Goal: Navigation & Orientation: Find specific page/section

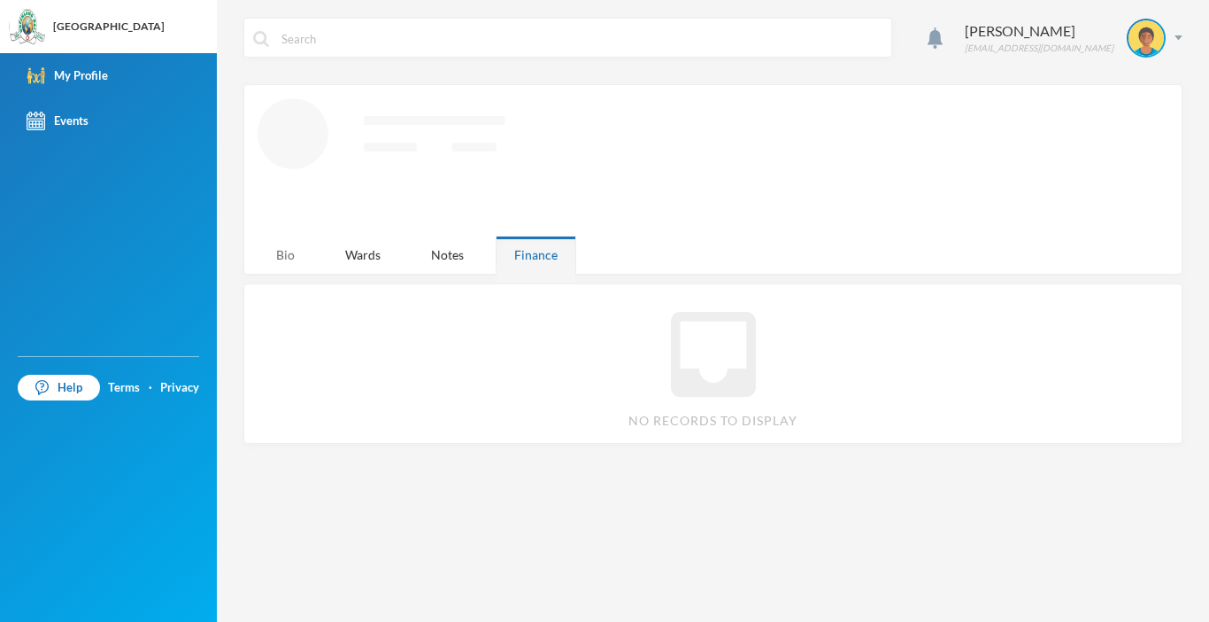
click at [291, 257] on div "Bio" at bounding box center [286, 254] width 56 height 38
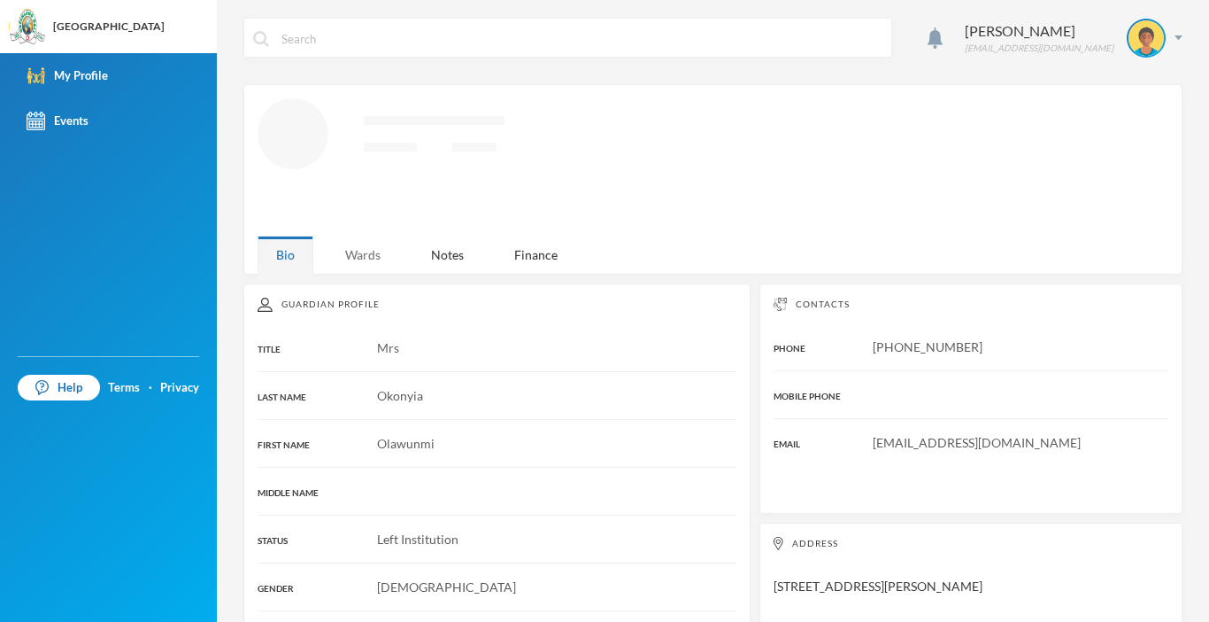
click at [352, 258] on div "Wards" at bounding box center [363, 254] width 73 height 38
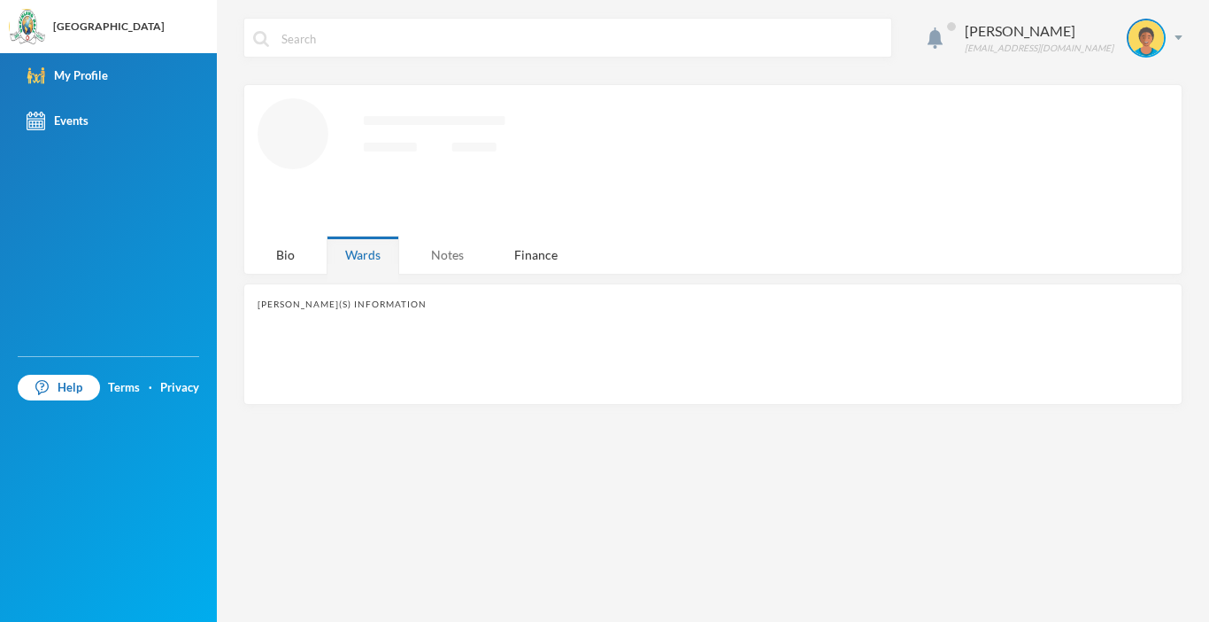
click at [431, 251] on div "Notes" at bounding box center [448, 254] width 70 height 38
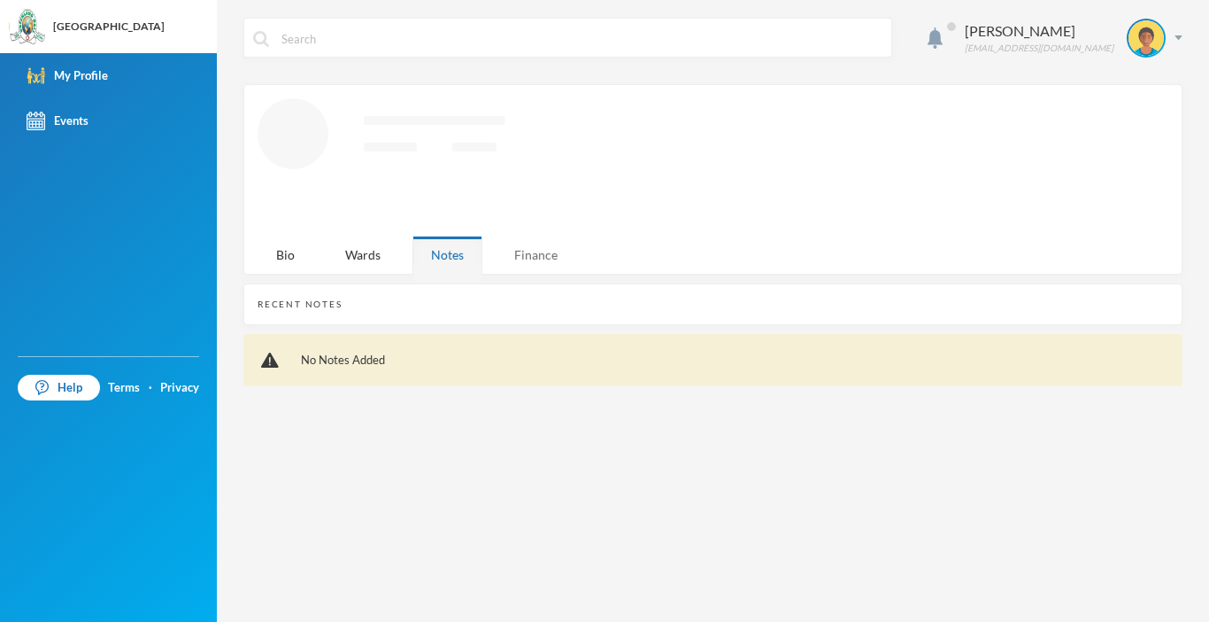
click at [526, 256] on div "Finance" at bounding box center [536, 254] width 81 height 38
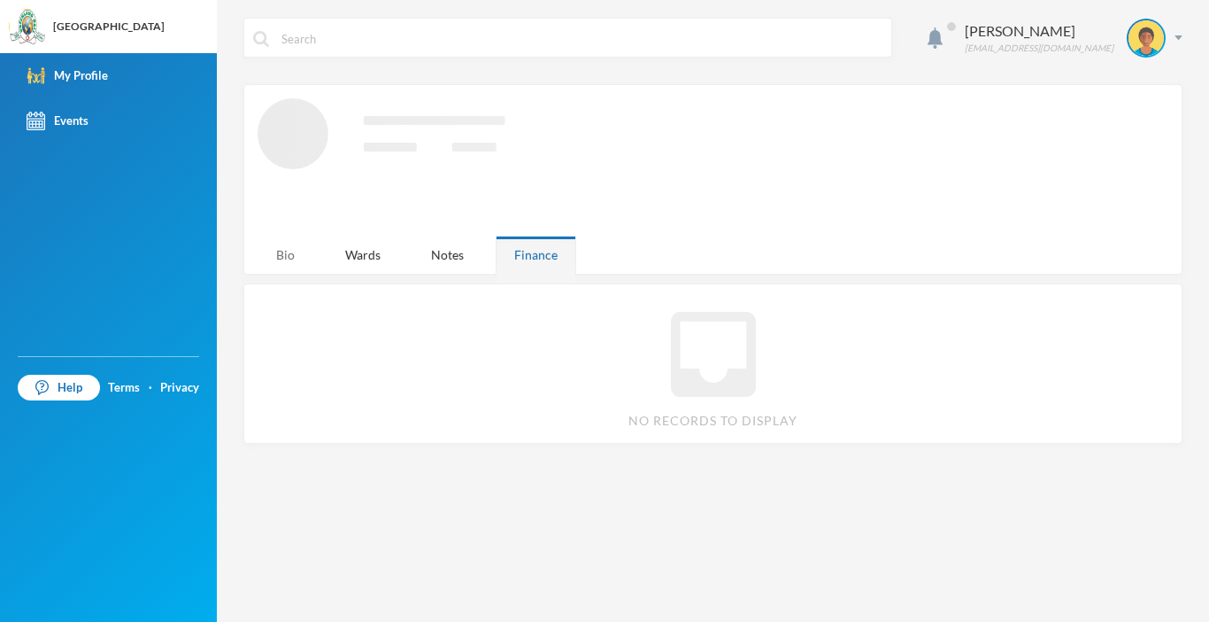
click at [298, 259] on div "Bio" at bounding box center [286, 254] width 56 height 38
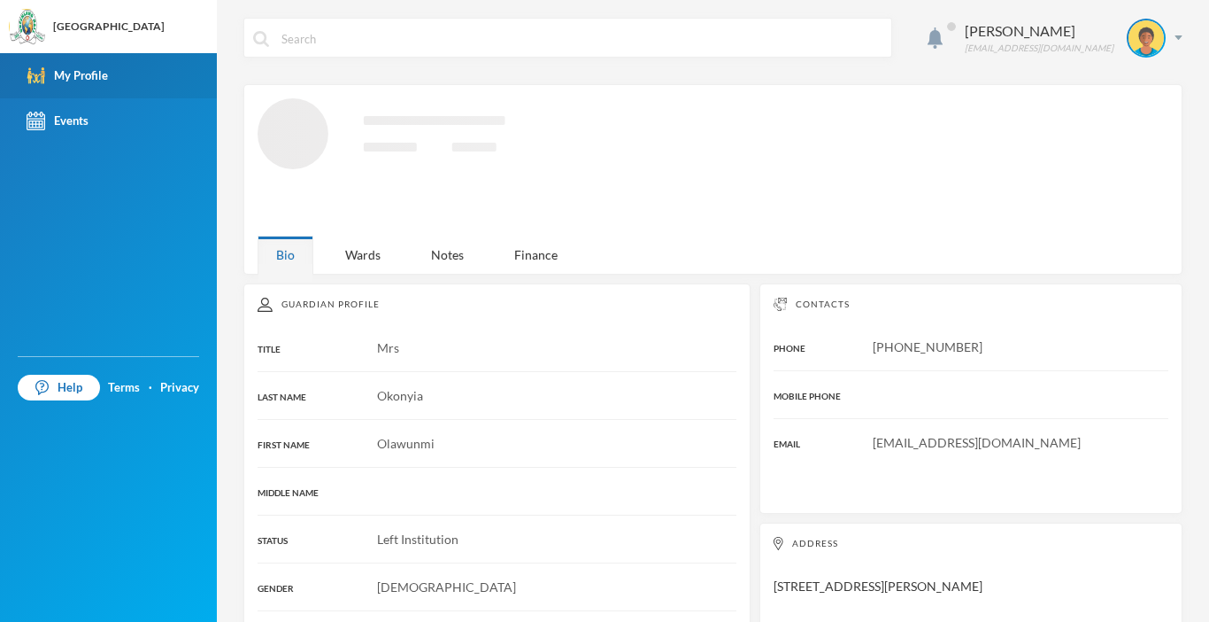
click at [63, 77] on div "My Profile" at bounding box center [67, 75] width 81 height 19
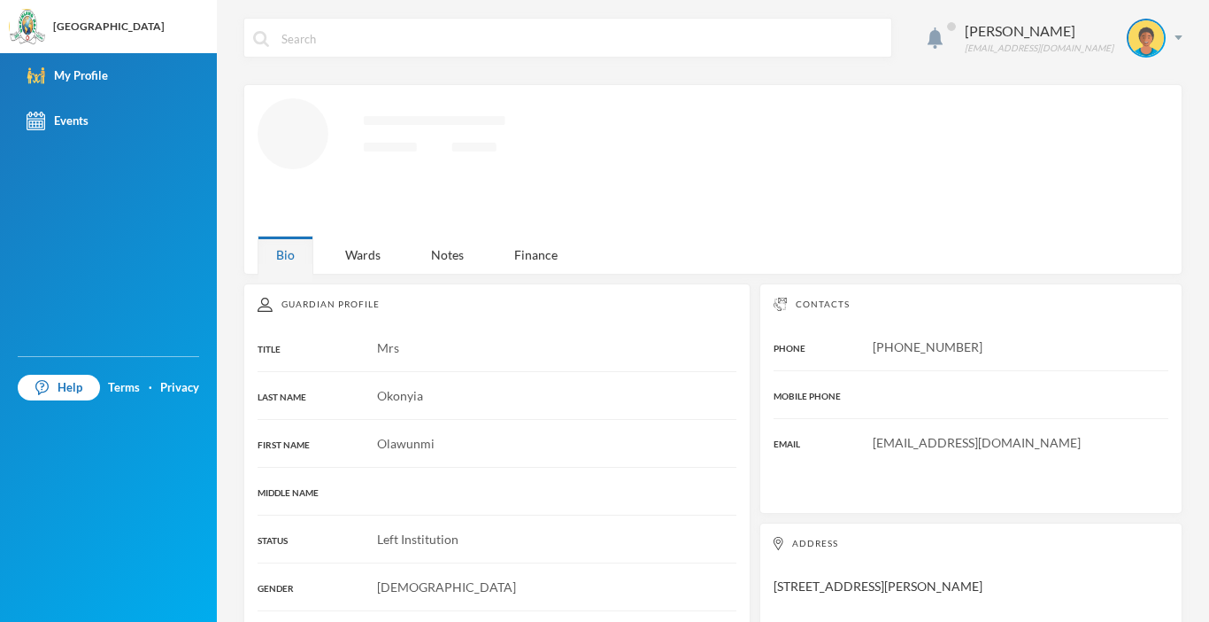
click at [331, 155] on icon "Loading interface..." at bounding box center [700, 160] width 884 height 124
click at [359, 254] on div "Wards" at bounding box center [363, 254] width 73 height 38
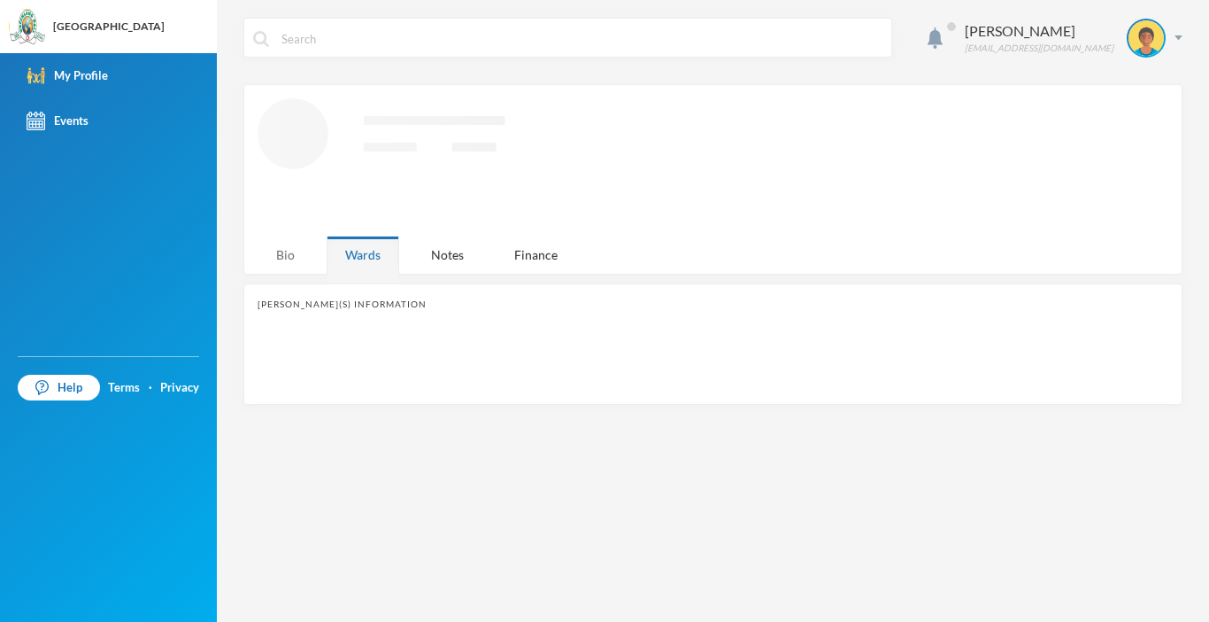
click at [272, 254] on div "Bio" at bounding box center [286, 254] width 56 height 38
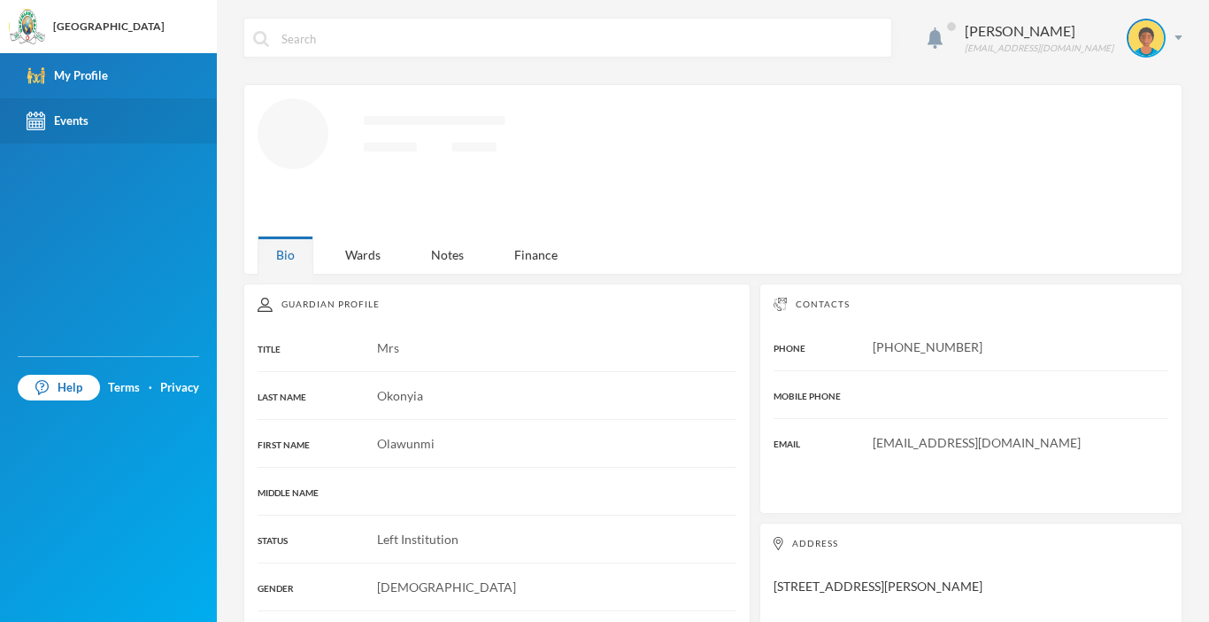
click at [112, 108] on link "Events" at bounding box center [108, 120] width 217 height 45
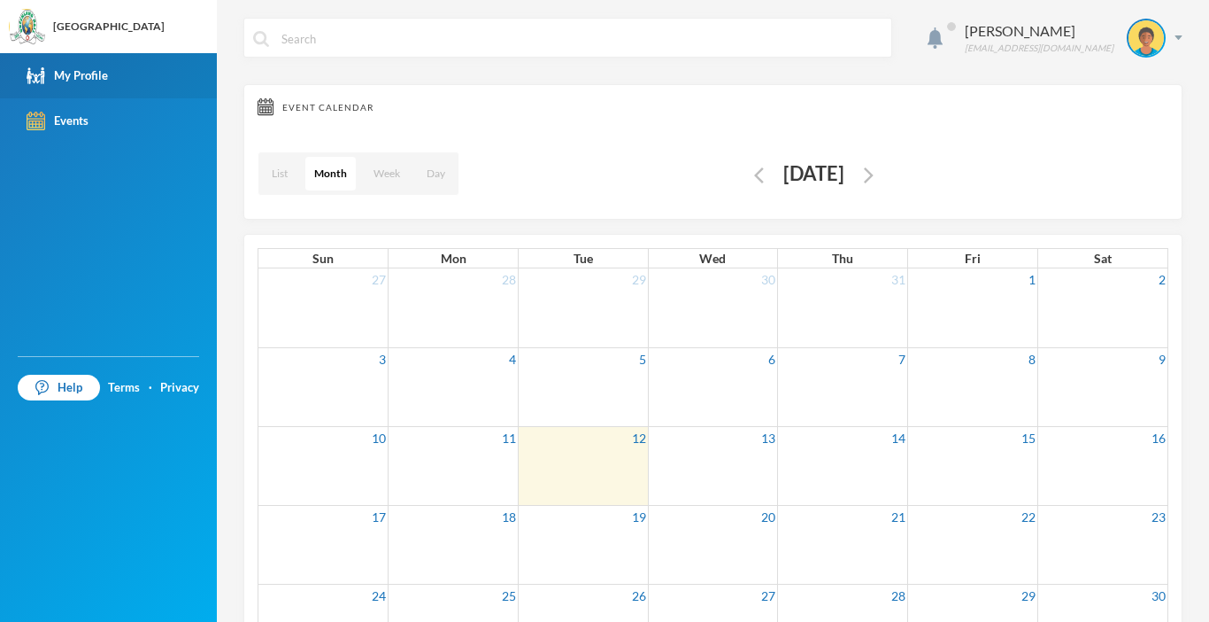
click at [109, 65] on link "My Profile" at bounding box center [108, 75] width 217 height 45
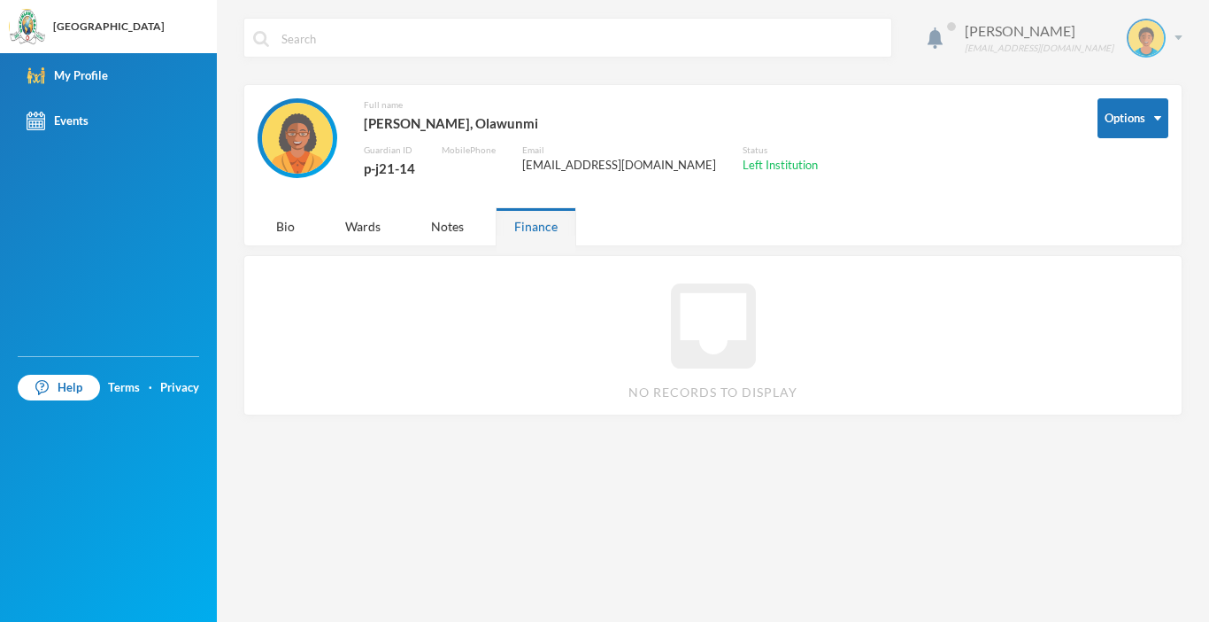
click at [1177, 39] on img at bounding box center [1179, 37] width 8 height 4
click at [354, 52] on input "text" at bounding box center [581, 39] width 603 height 40
click at [364, 37] on input "text" at bounding box center [581, 39] width 603 height 40
click at [325, 34] on input "salam" at bounding box center [581, 39] width 603 height 40
type input "salami"
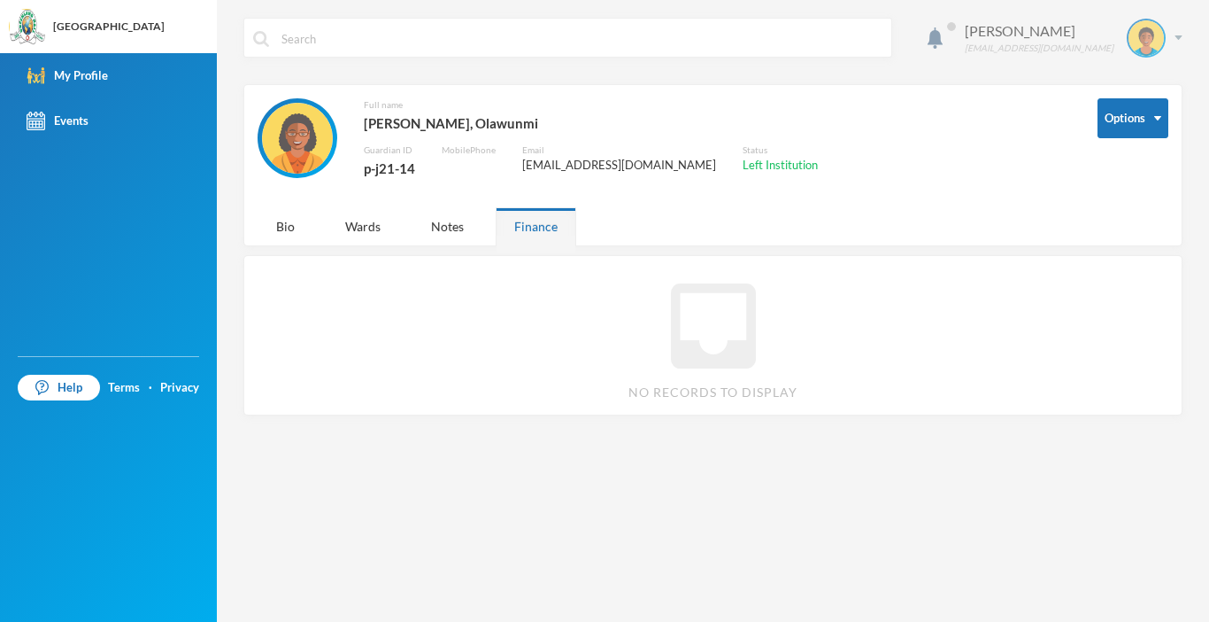
click at [1179, 40] on div "Okonyia Olawunmi [EMAIL_ADDRESS][DOMAIN_NAME]" at bounding box center [1067, 38] width 231 height 39
click at [1126, 86] on div "My Profile" at bounding box center [1135, 88] width 80 height 19
click at [1000, 179] on div "Full name [PERSON_NAME], [PERSON_NAME] Guardian ID p-j21-14 Mobile Phone Email …" at bounding box center [665, 148] width 814 height 100
drag, startPoint x: 1187, startPoint y: 32, endPoint x: 1172, endPoint y: 36, distance: 15.7
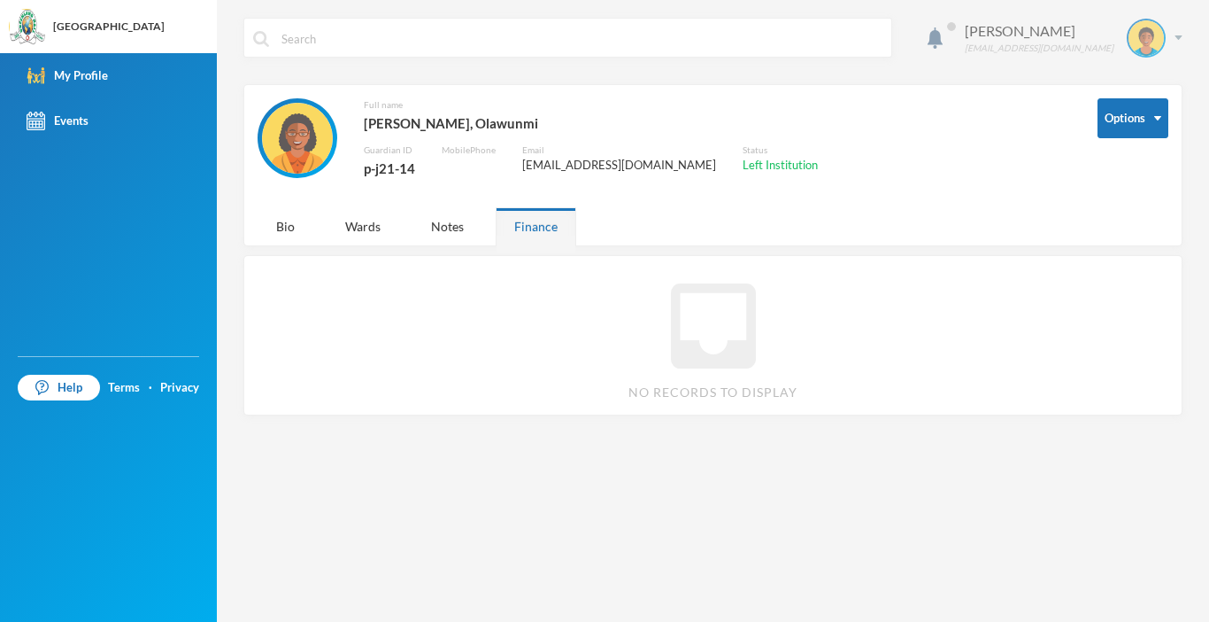
click at [1172, 36] on div "[PERSON_NAME] [EMAIL_ADDRESS][DOMAIN_NAME] Options Full name [PERSON_NAME], [PE…" at bounding box center [713, 311] width 992 height 622
click at [1172, 36] on div "Okonyia Olawunmi [EMAIL_ADDRESS][DOMAIN_NAME]" at bounding box center [1067, 38] width 231 height 39
click at [1110, 82] on div "My Profile" at bounding box center [1135, 88] width 80 height 19
click at [955, 206] on div "Options Full name Okonyia, Olawunmi Guardian ID p-j21-14 Mobile Phone Email ola…" at bounding box center [712, 165] width 939 height 162
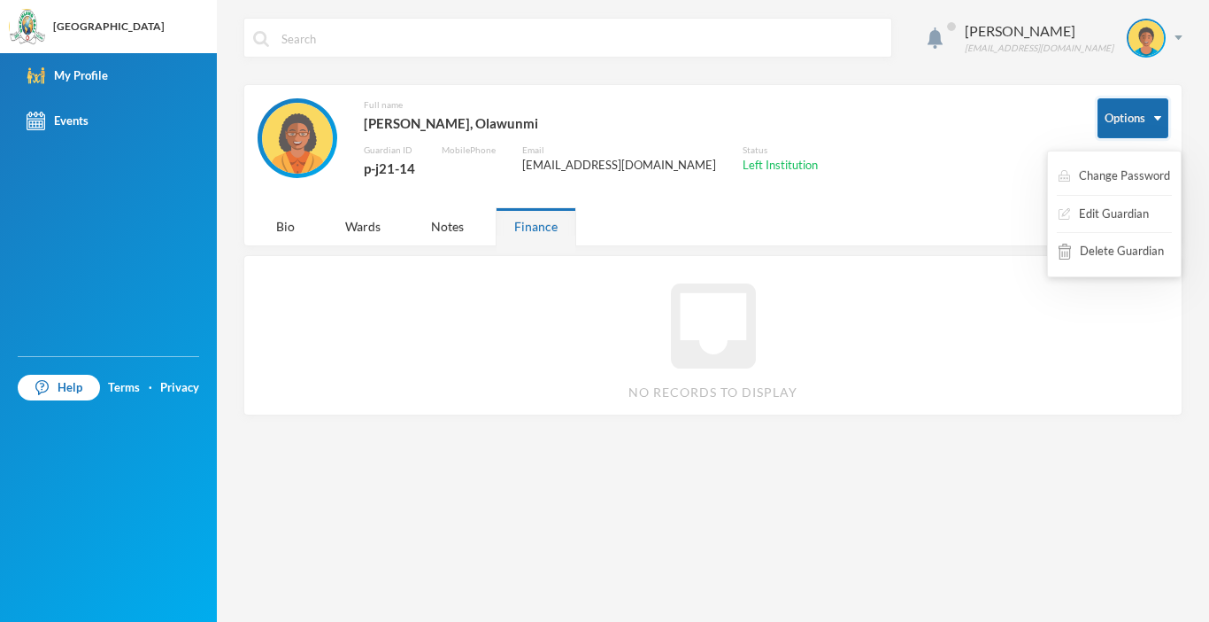
click at [1133, 122] on button "Options" at bounding box center [1133, 118] width 71 height 40
